Goal: Task Accomplishment & Management: Manage account settings

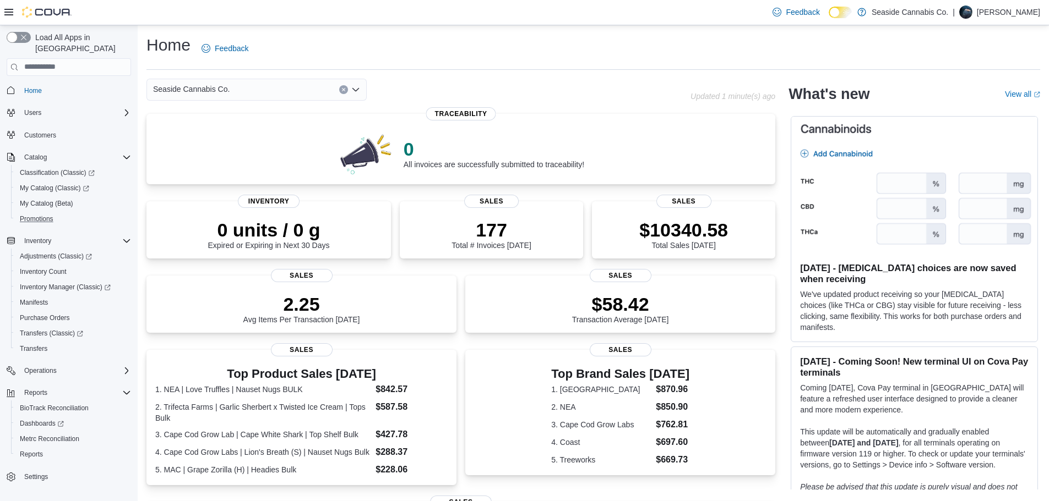
click at [32, 211] on button "Promotions" at bounding box center [73, 218] width 124 height 15
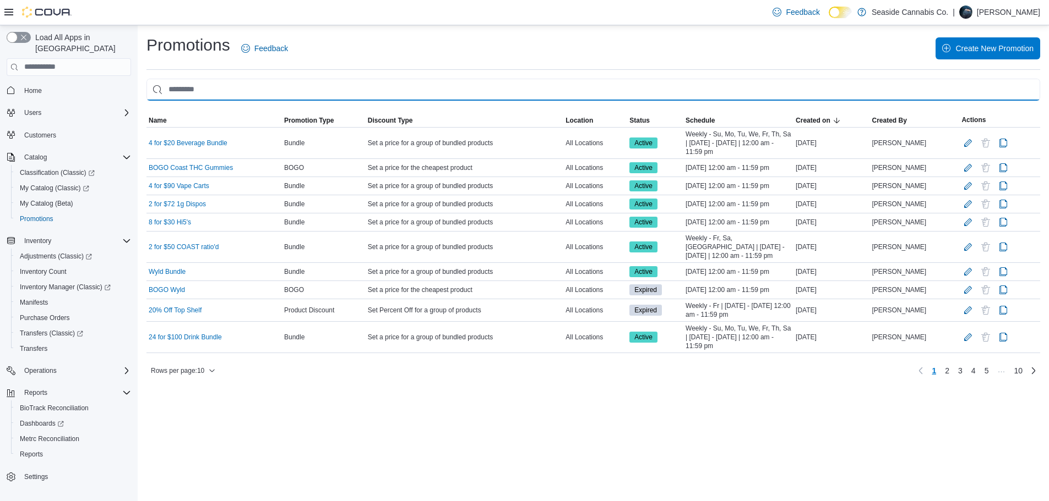
click at [238, 95] on input "This is a search bar. As you type, the results lower in the page will automatic…" at bounding box center [592, 90] width 893 height 22
type input "*"
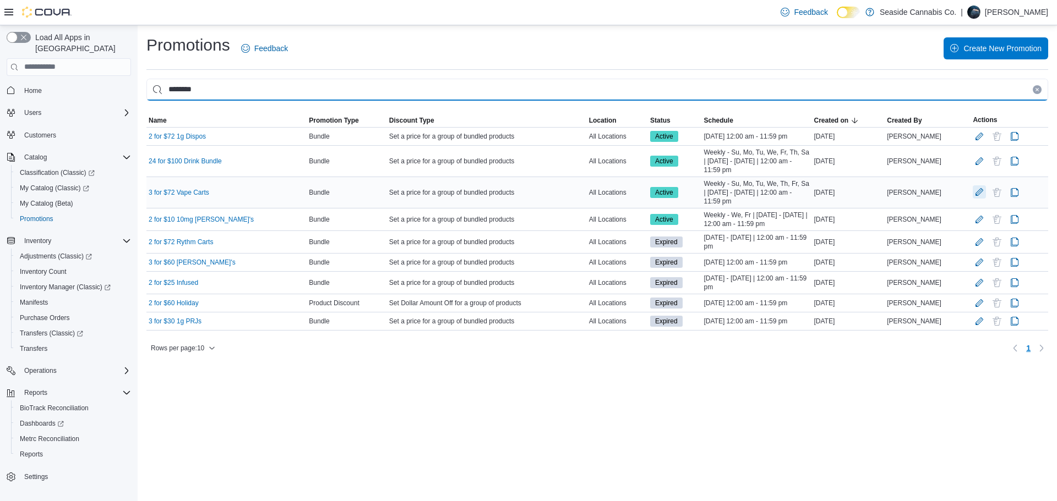
type input "********"
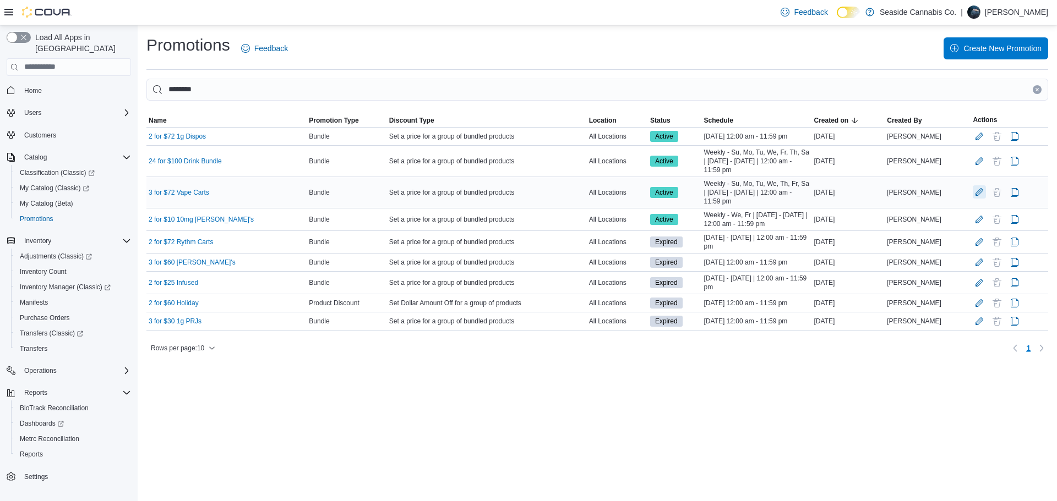
click at [974, 197] on button "Edit Promotion" at bounding box center [979, 192] width 13 height 13
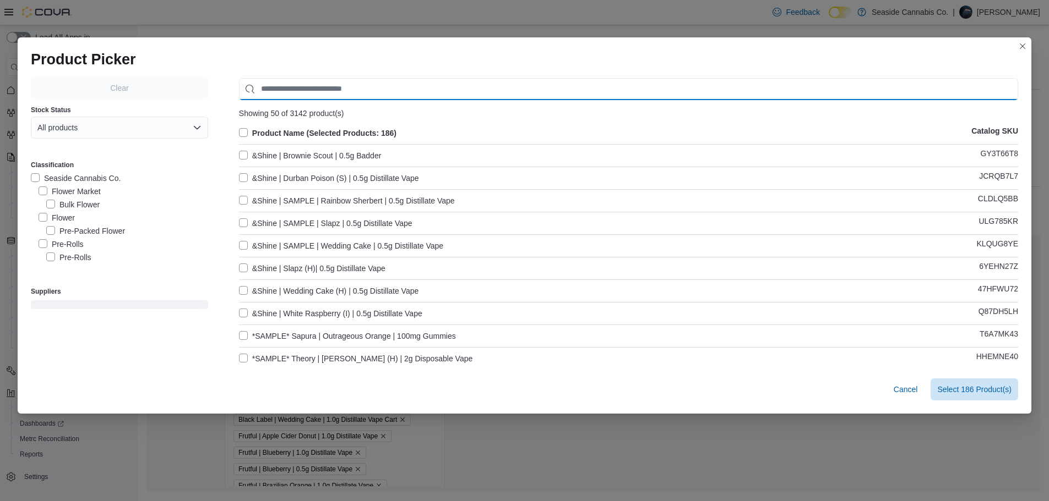
click at [332, 86] on input "Use aria labels when no actual label is in use" at bounding box center [628, 89] width 779 height 22
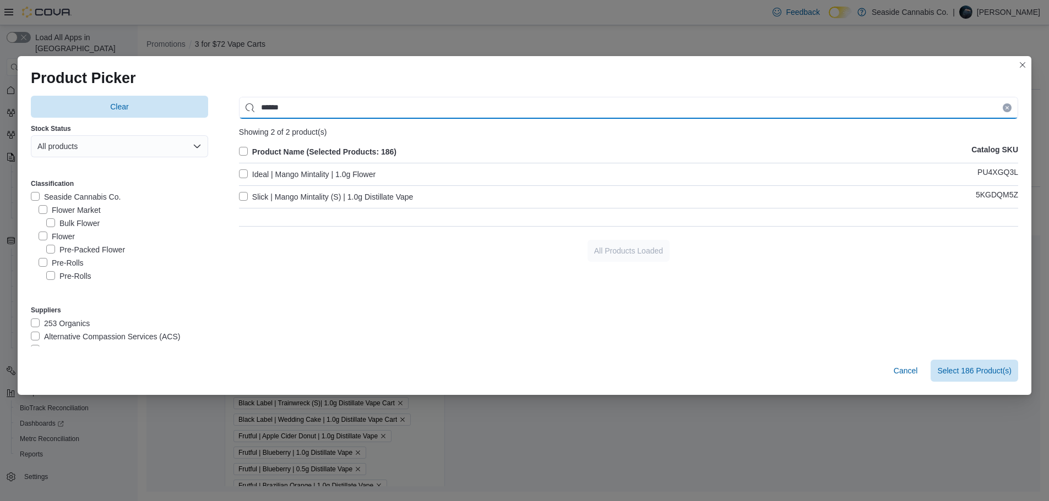
type input "******"
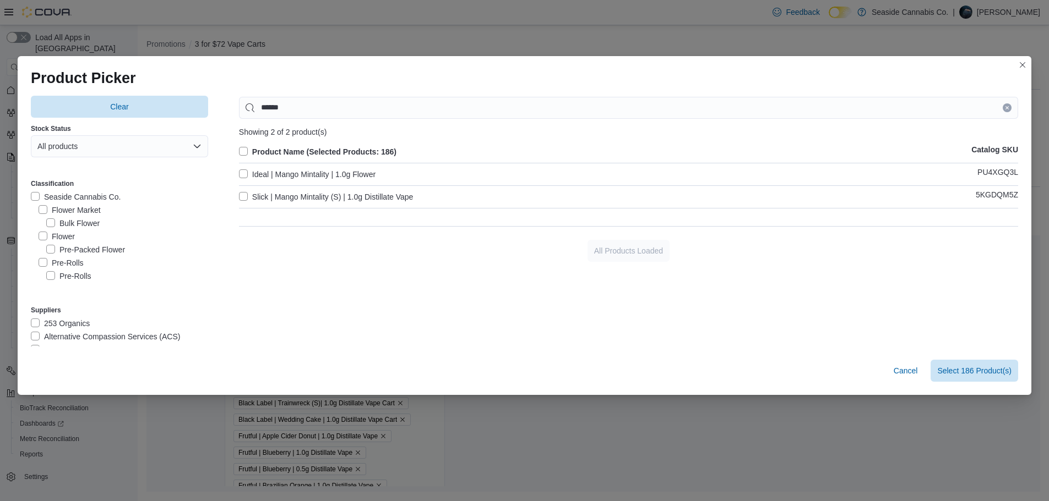
click at [242, 195] on label "Slick | Mango Mintality (S) | 1.0g Distillate Vape" at bounding box center [326, 196] width 175 height 13
click at [967, 371] on span "Select 187 Product(s)" at bounding box center [974, 370] width 74 height 11
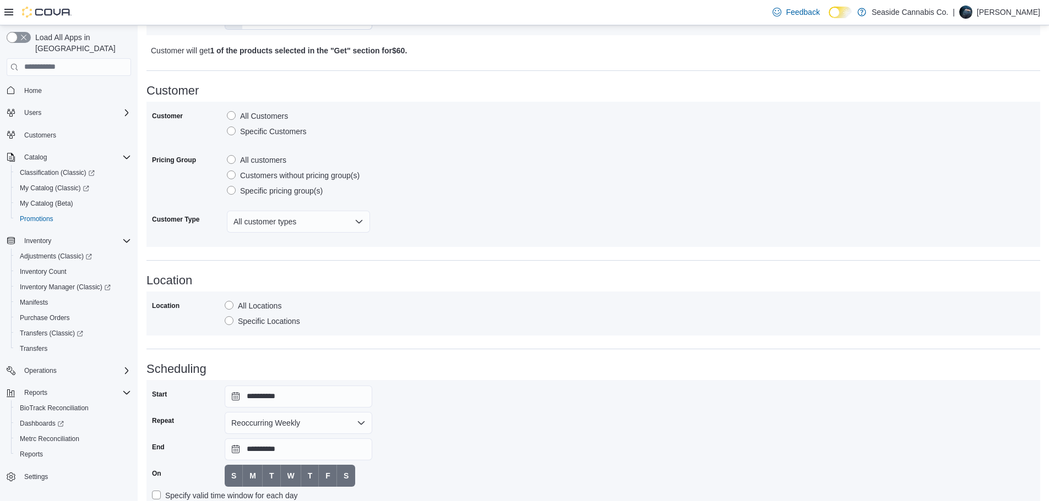
scroll to position [706, 0]
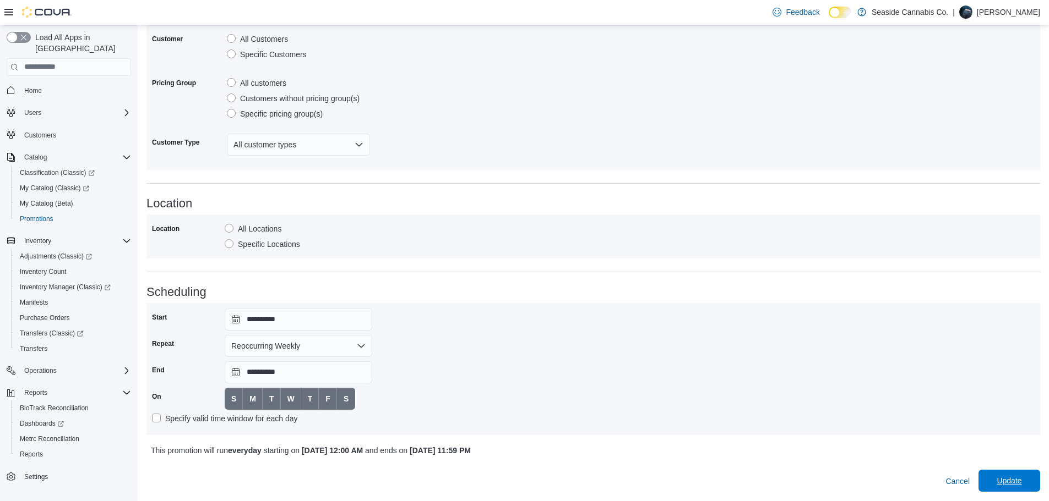
click at [1021, 481] on span "Update" at bounding box center [1008, 481] width 25 height 11
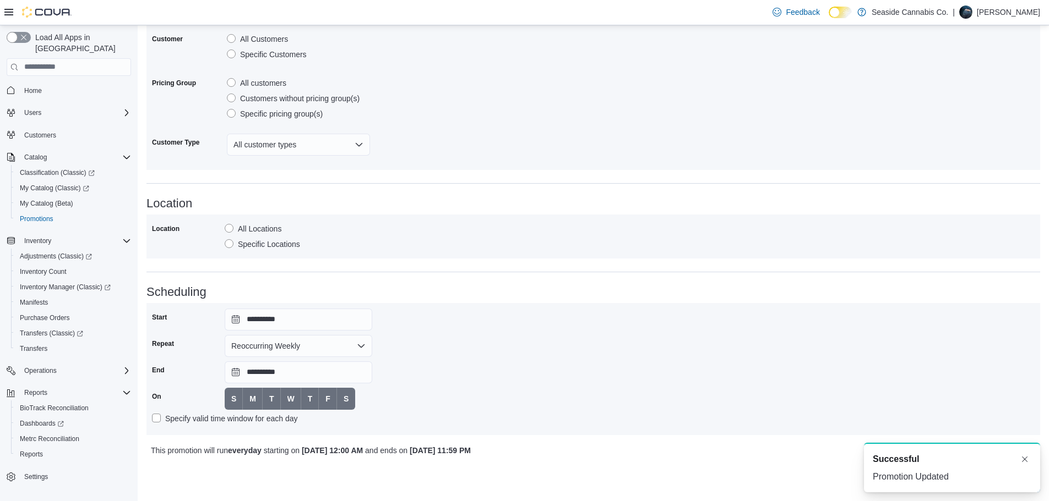
scroll to position [0, 0]
